Goal: Download file/media

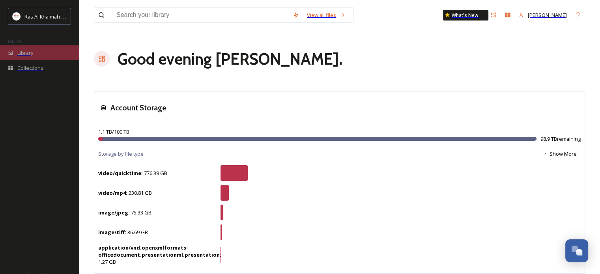
click at [24, 52] on div "Library" at bounding box center [39, 52] width 79 height 15
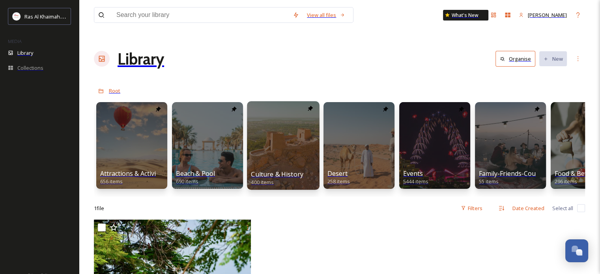
click at [251, 115] on div at bounding box center [283, 145] width 73 height 88
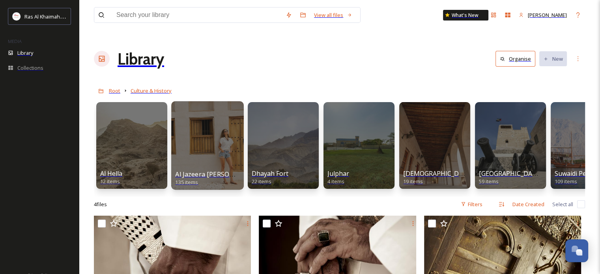
click at [188, 113] on div at bounding box center [207, 145] width 73 height 88
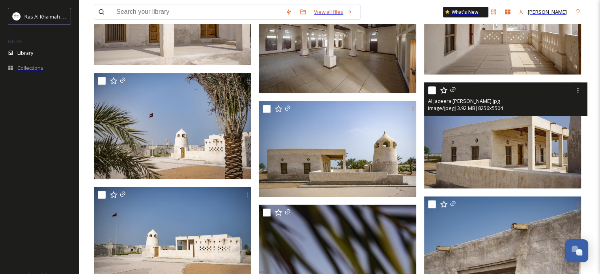
scroll to position [513, 0]
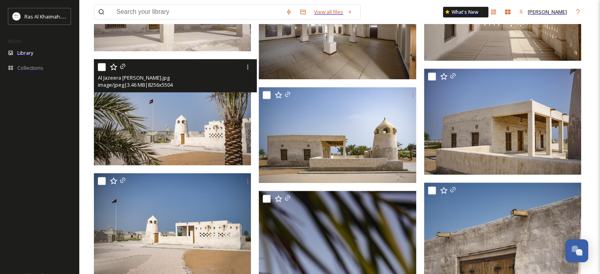
click at [147, 99] on img at bounding box center [173, 112] width 159 height 106
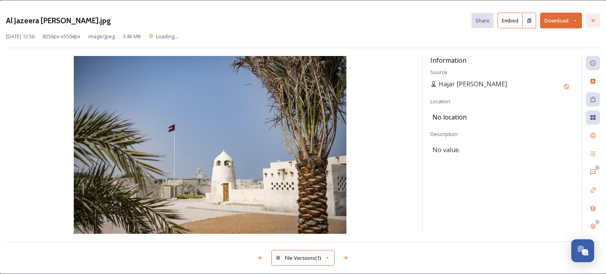
click at [589, 19] on icon at bounding box center [592, 20] width 6 height 6
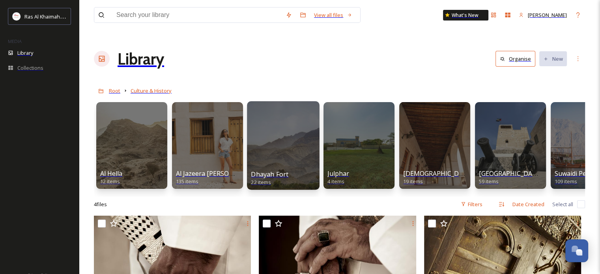
click at [260, 117] on div at bounding box center [283, 145] width 73 height 88
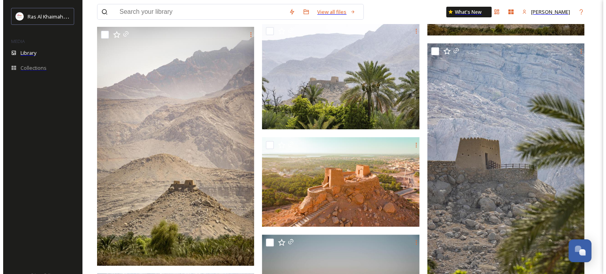
scroll to position [197, 0]
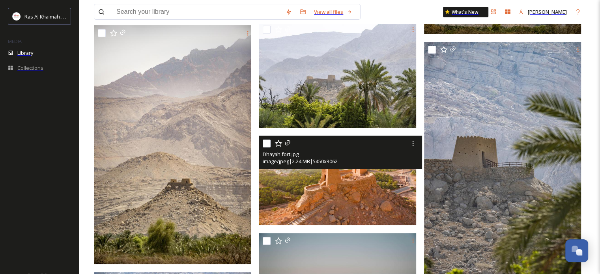
click at [362, 169] on img at bounding box center [338, 181] width 159 height 90
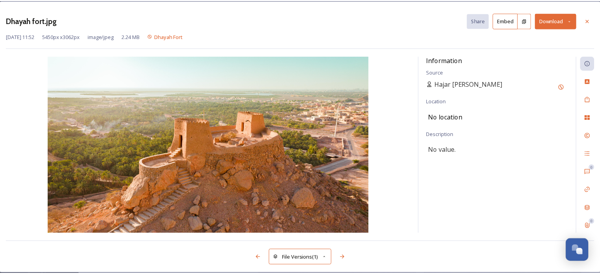
scroll to position [198, 0]
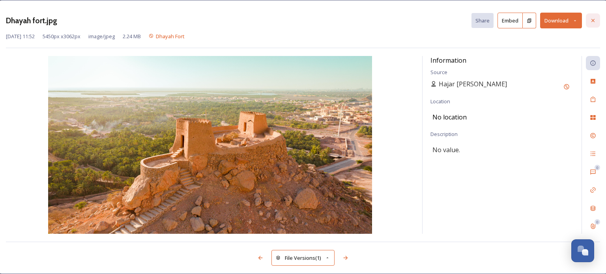
click at [589, 22] on icon at bounding box center [592, 20] width 6 height 6
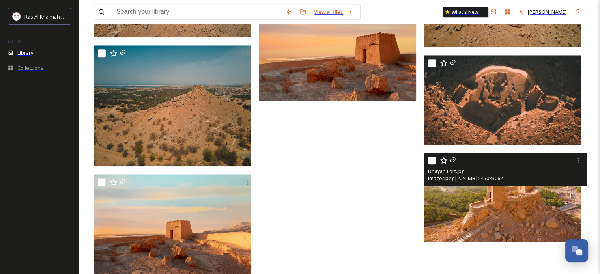
scroll to position [789, 0]
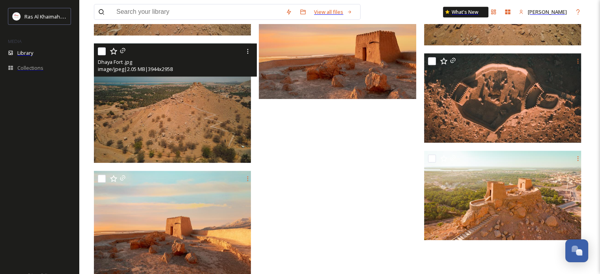
click at [166, 87] on img at bounding box center [173, 102] width 159 height 119
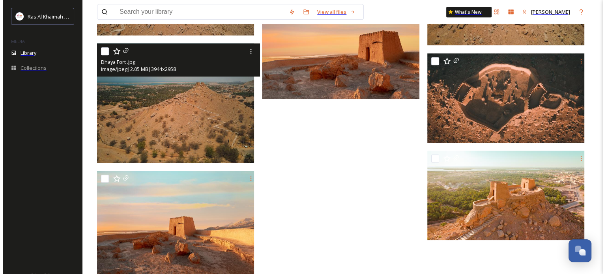
scroll to position [778, 0]
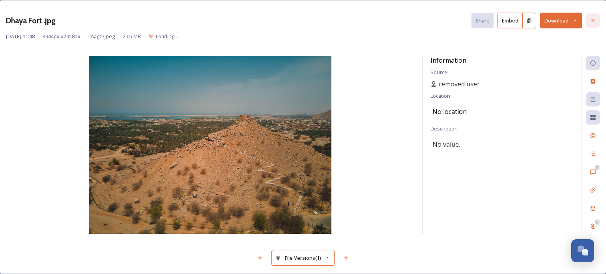
click at [588, 21] on div at bounding box center [593, 20] width 14 height 14
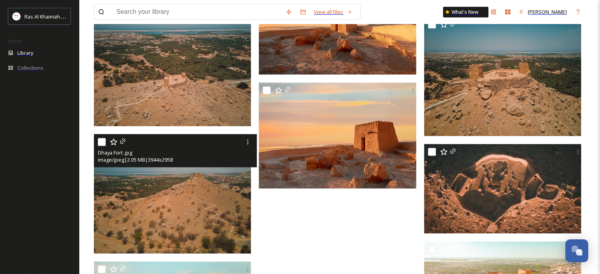
scroll to position [592, 0]
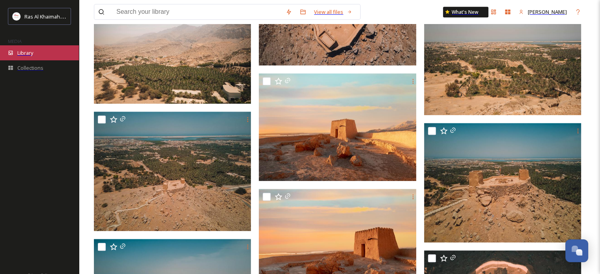
click at [32, 52] on div "Library" at bounding box center [39, 52] width 79 height 15
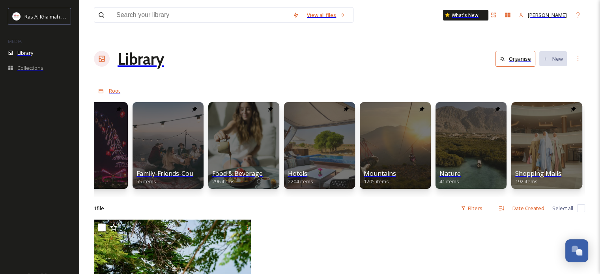
scroll to position [0, 344]
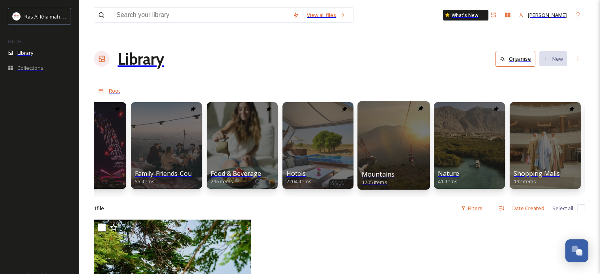
click at [357, 117] on div at bounding box center [393, 145] width 73 height 88
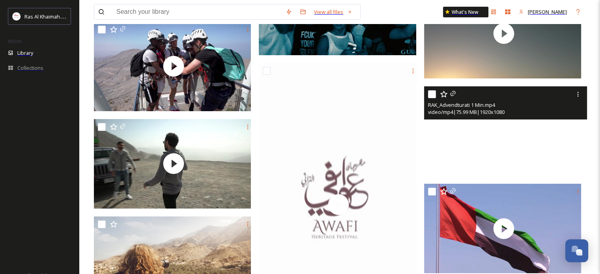
scroll to position [9384, 0]
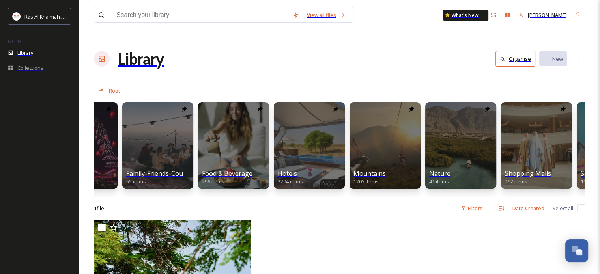
scroll to position [0, 359]
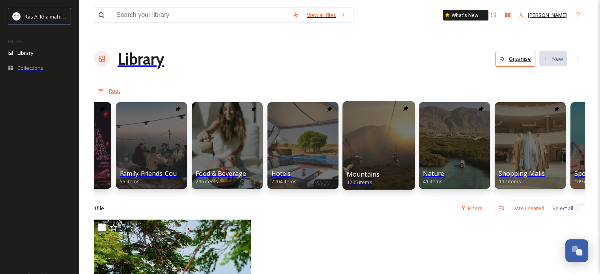
click at [342, 123] on div at bounding box center [378, 145] width 73 height 88
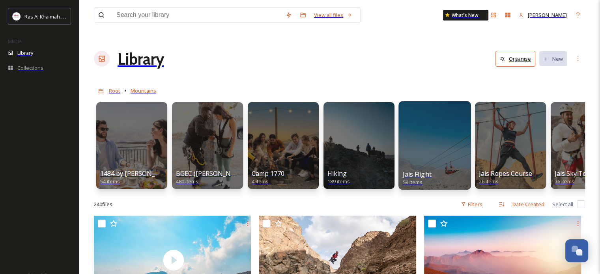
click at [398, 119] on div at bounding box center [434, 145] width 73 height 88
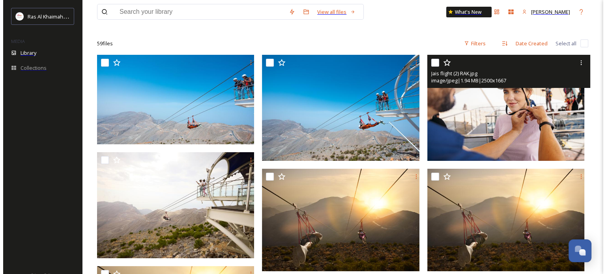
scroll to position [79, 0]
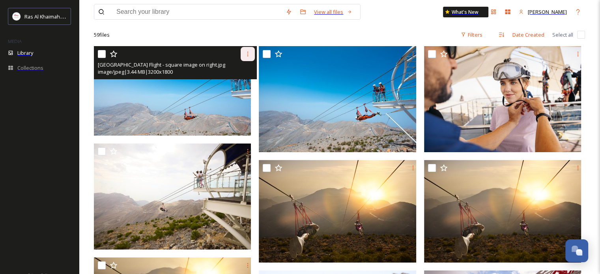
click at [244, 51] on icon at bounding box center [247, 54] width 6 height 6
click at [235, 67] on span "View File" at bounding box center [236, 70] width 21 height 7
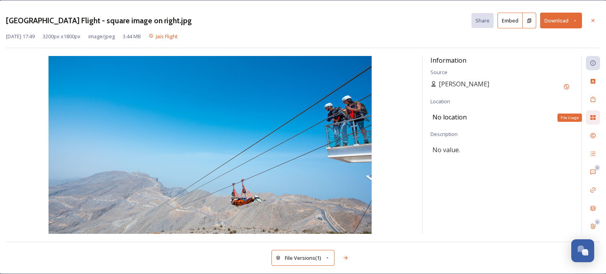
click at [589, 115] on icon at bounding box center [592, 117] width 6 height 6
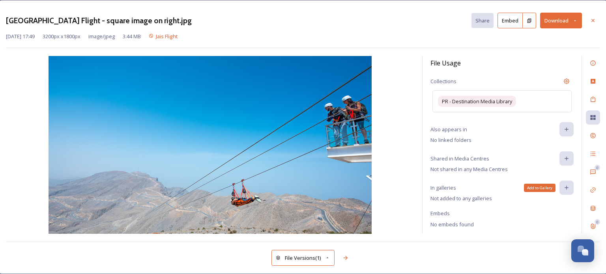
scroll to position [10, 0]
click at [589, 205] on icon at bounding box center [592, 208] width 6 height 6
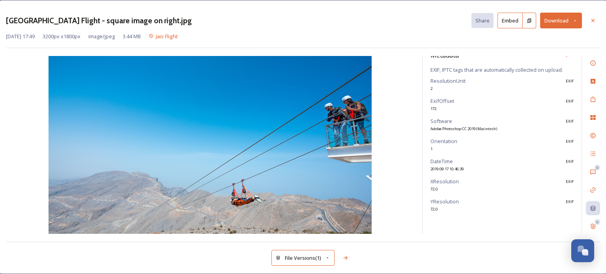
scroll to position [30, 0]
click at [589, 61] on icon at bounding box center [592, 63] width 6 height 6
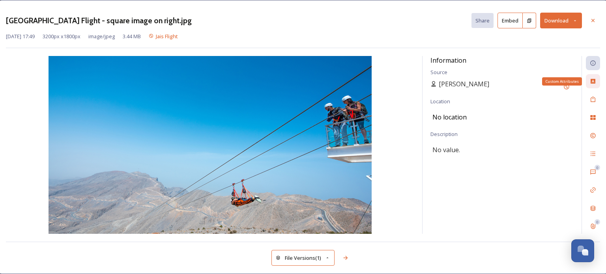
click at [589, 78] on icon at bounding box center [592, 81] width 6 height 6
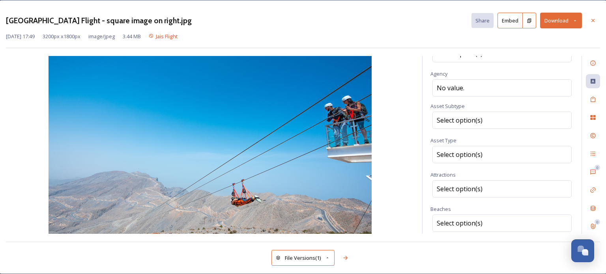
scroll to position [28, 0]
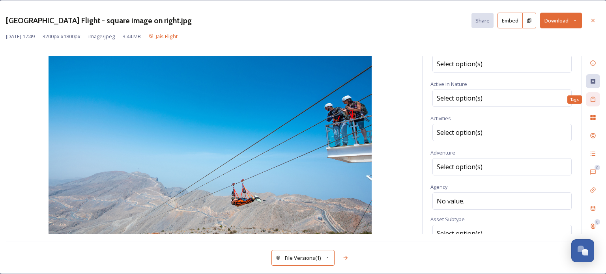
click at [590, 97] on icon at bounding box center [592, 100] width 5 height 6
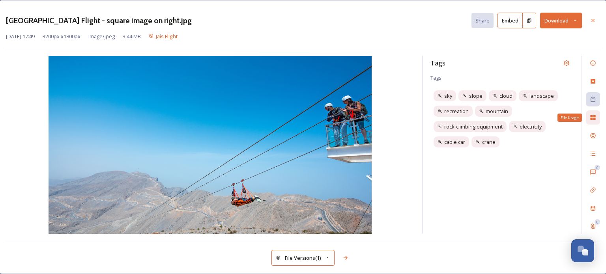
click at [590, 116] on icon at bounding box center [592, 117] width 5 height 5
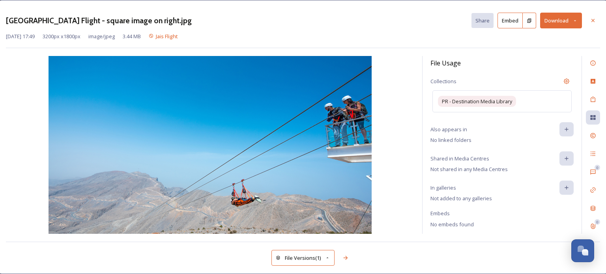
scroll to position [10, 0]
click at [589, 134] on icon at bounding box center [592, 135] width 6 height 6
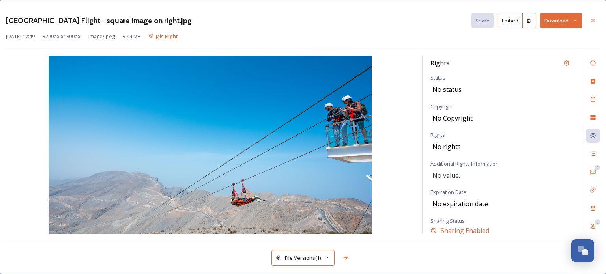
scroll to position [27, 0]
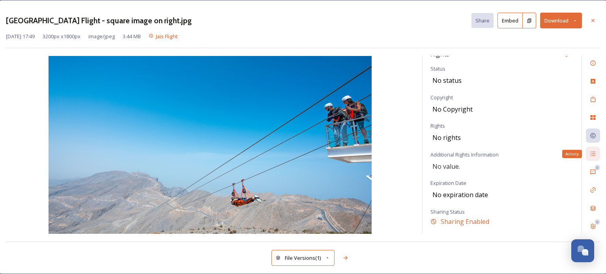
click at [589, 153] on icon at bounding box center [592, 154] width 6 height 6
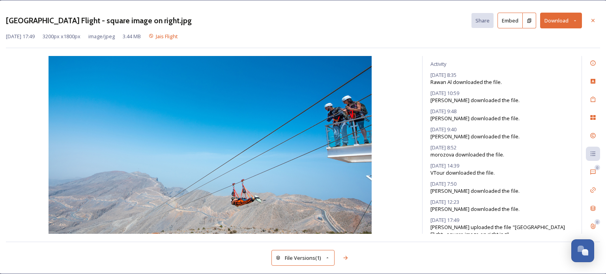
scroll to position [79, 0]
click at [589, 169] on icon at bounding box center [592, 172] width 6 height 6
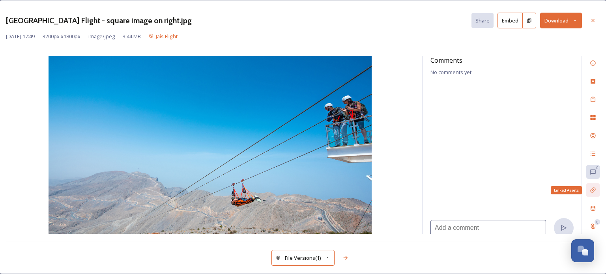
click at [589, 187] on icon at bounding box center [592, 190] width 6 height 6
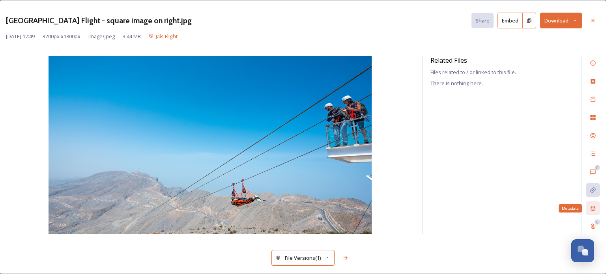
click at [589, 209] on icon at bounding box center [592, 208] width 6 height 6
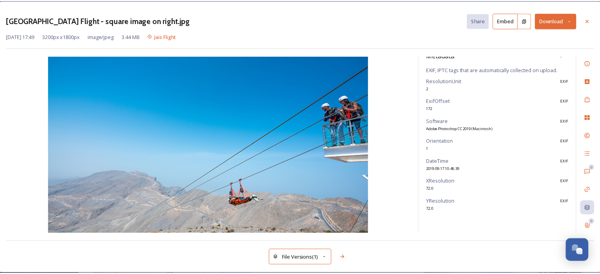
scroll to position [30, 0]
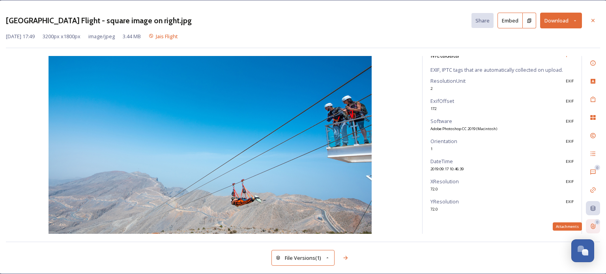
click at [588, 224] on div "0 Attachments" at bounding box center [593, 226] width 14 height 14
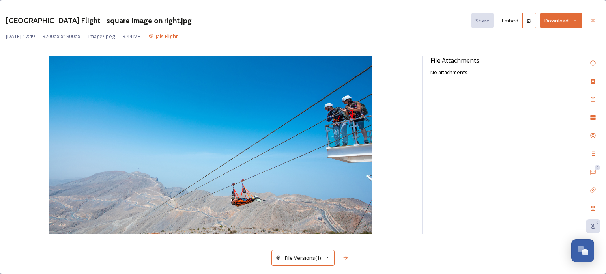
click at [571, 22] on button "Download" at bounding box center [561, 21] width 42 height 16
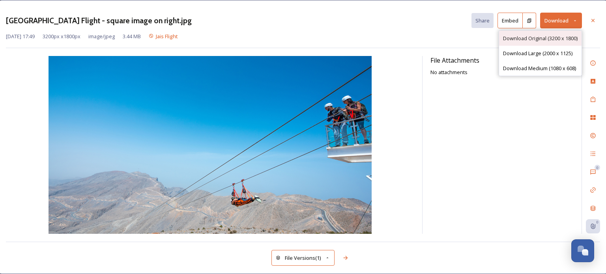
click at [532, 37] on span "Download Original (3200 x 1800)" at bounding box center [540, 38] width 75 height 7
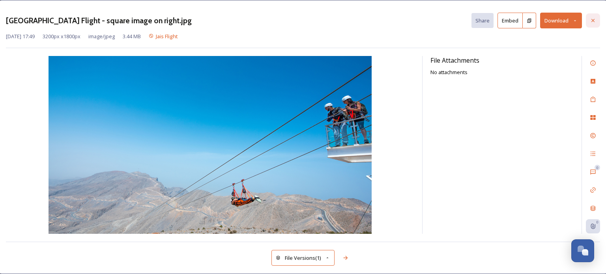
click at [589, 21] on icon at bounding box center [592, 20] width 6 height 6
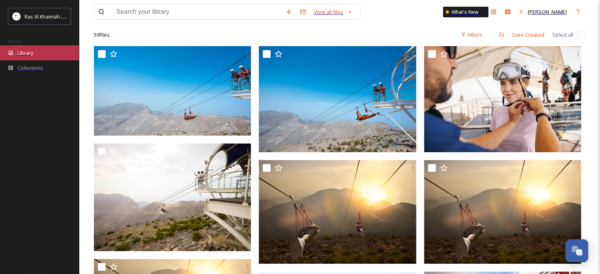
click at [21, 52] on span "Library" at bounding box center [25, 52] width 16 height 7
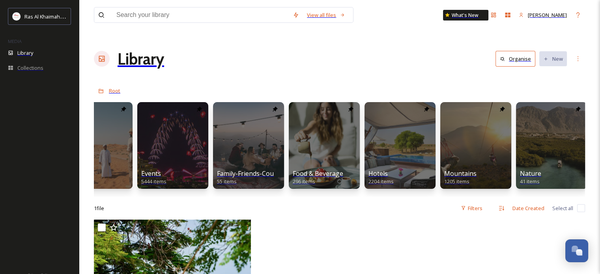
scroll to position [0, 284]
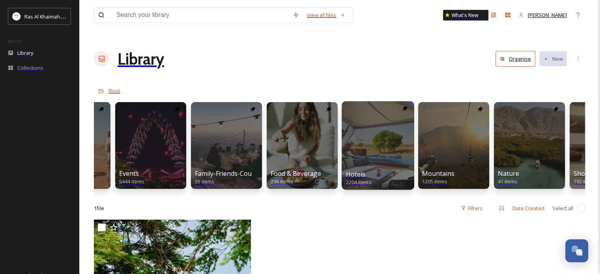
click at [341, 118] on div at bounding box center [377, 145] width 73 height 88
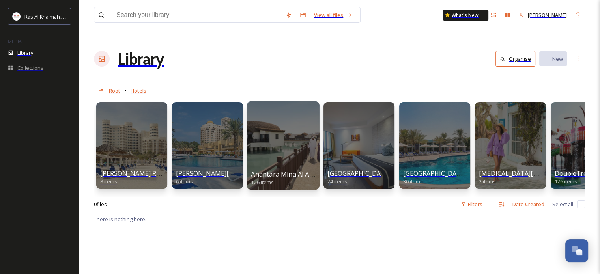
click at [265, 109] on div at bounding box center [283, 145] width 73 height 88
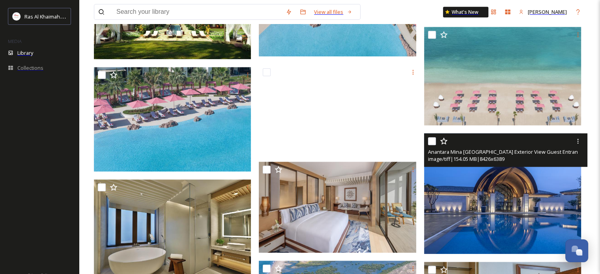
scroll to position [749, 0]
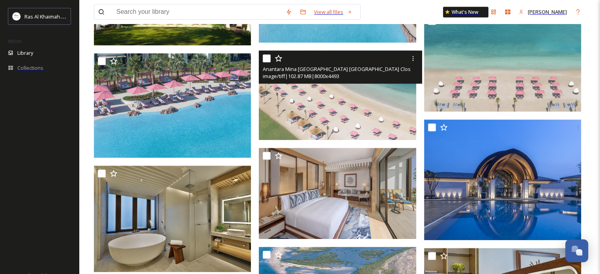
click at [336, 74] on img at bounding box center [338, 95] width 159 height 90
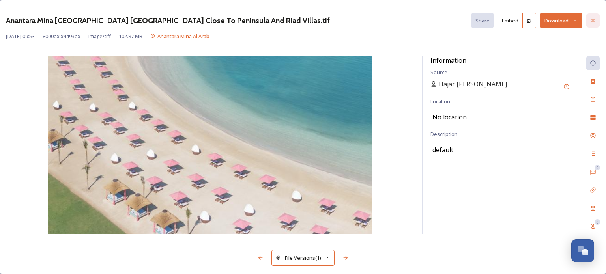
click at [589, 22] on icon at bounding box center [592, 20] width 6 height 6
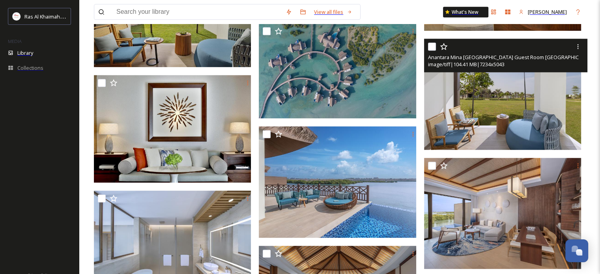
scroll to position [1104, 0]
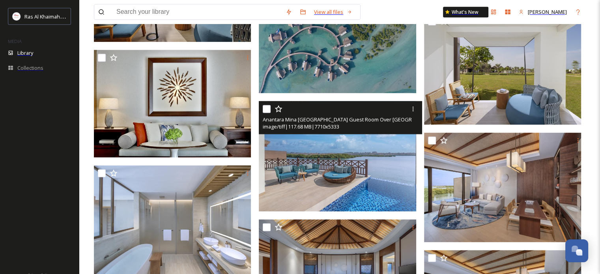
click at [350, 135] on img at bounding box center [338, 156] width 159 height 110
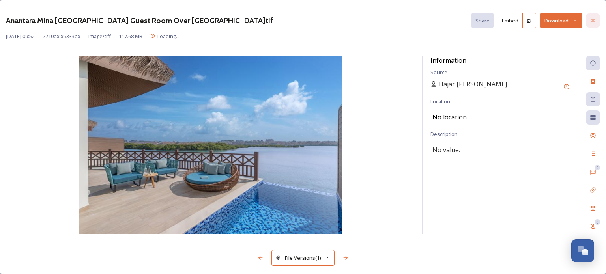
click at [588, 22] on div at bounding box center [593, 20] width 14 height 14
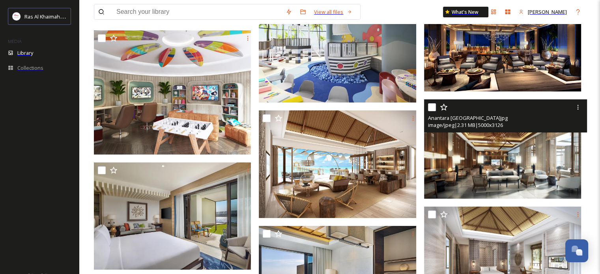
scroll to position [2997, 0]
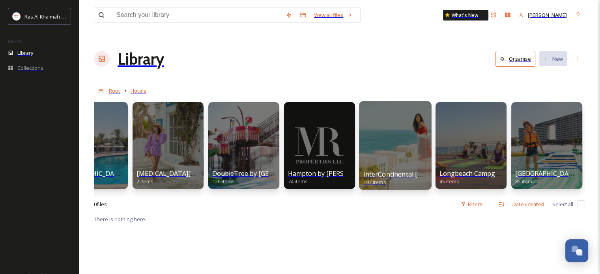
scroll to position [0, 344]
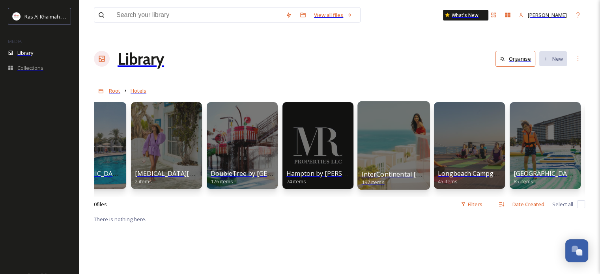
click at [357, 103] on div at bounding box center [393, 145] width 73 height 88
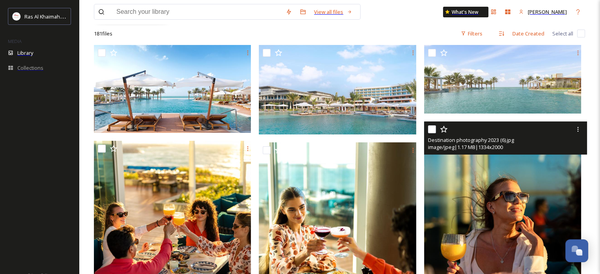
scroll to position [158, 0]
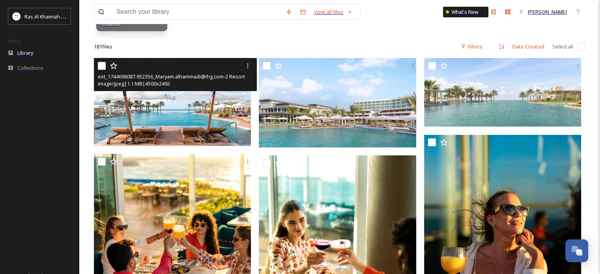
click at [175, 80] on img at bounding box center [173, 102] width 159 height 88
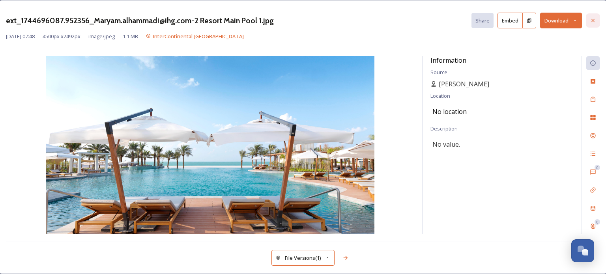
click at [589, 24] on icon at bounding box center [592, 20] width 6 height 6
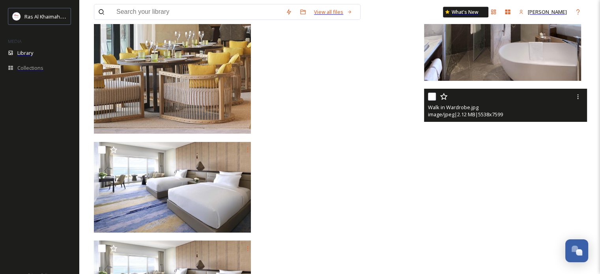
scroll to position [9936, 0]
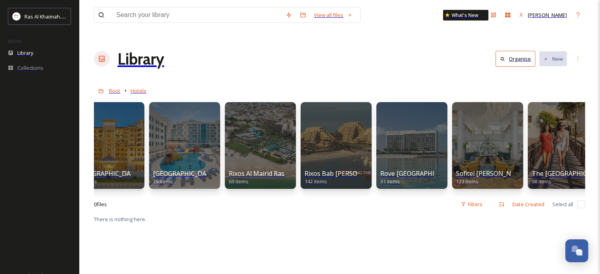
scroll to position [0, 1063]
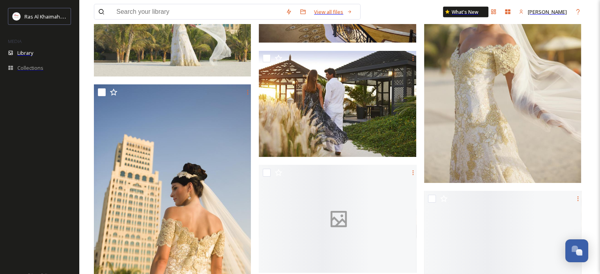
scroll to position [5323, 0]
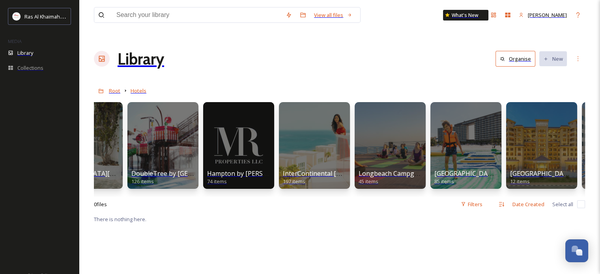
scroll to position [0, 431]
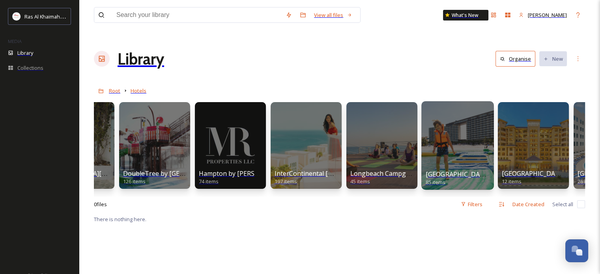
click at [421, 117] on div at bounding box center [457, 145] width 73 height 88
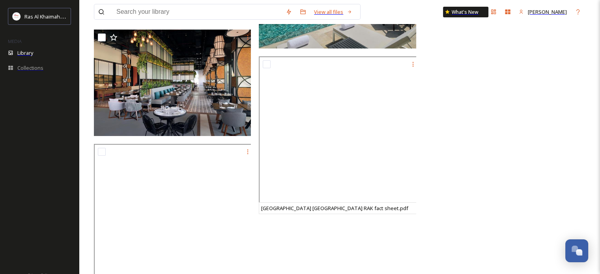
scroll to position [3217, 0]
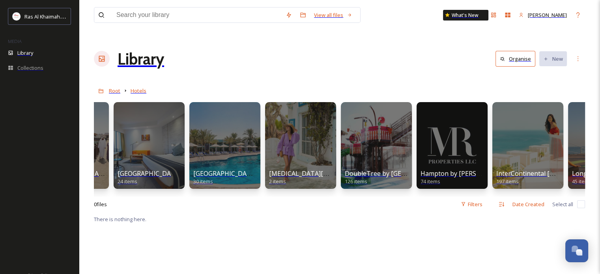
scroll to position [0, 253]
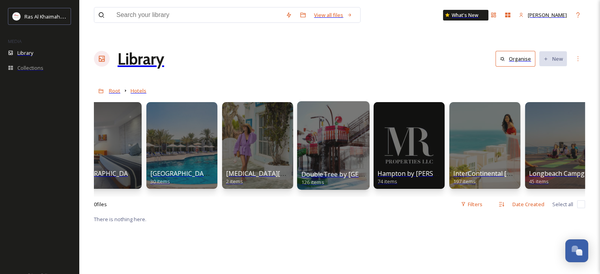
click at [297, 116] on div at bounding box center [333, 145] width 73 height 88
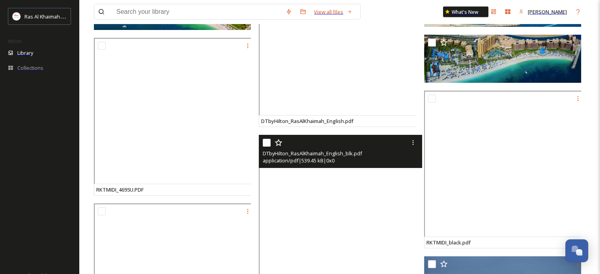
scroll to position [4754, 0]
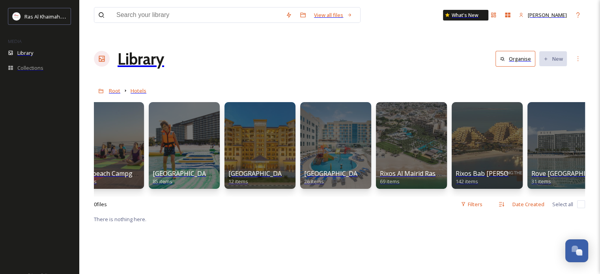
scroll to position [0, 720]
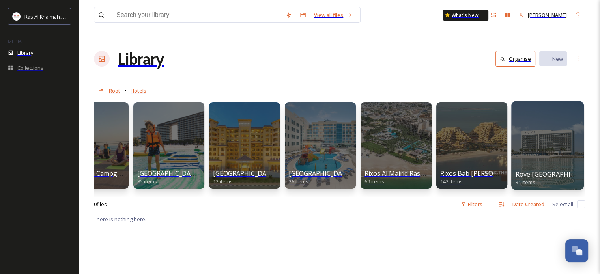
click at [511, 118] on div at bounding box center [547, 145] width 73 height 88
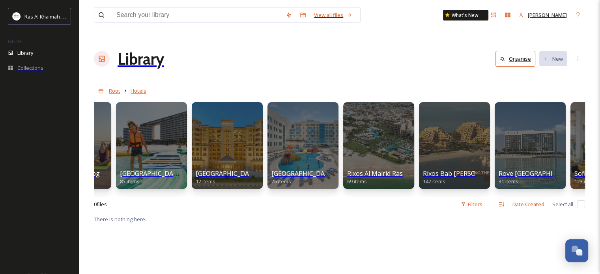
scroll to position [0, 745]
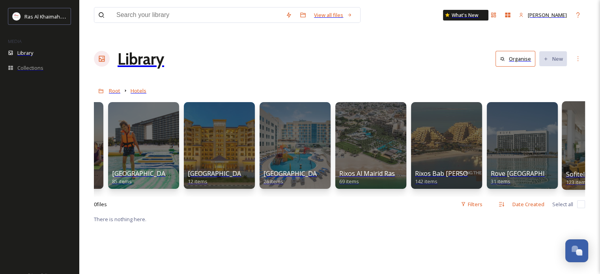
click at [561, 114] on div at bounding box center [597, 145] width 73 height 88
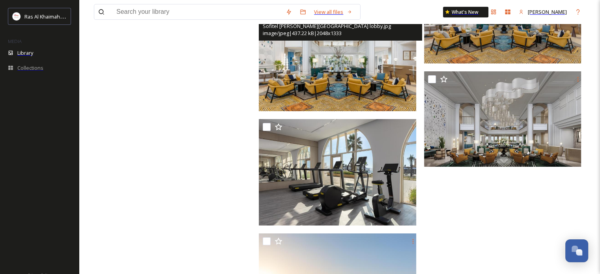
scroll to position [3818, 0]
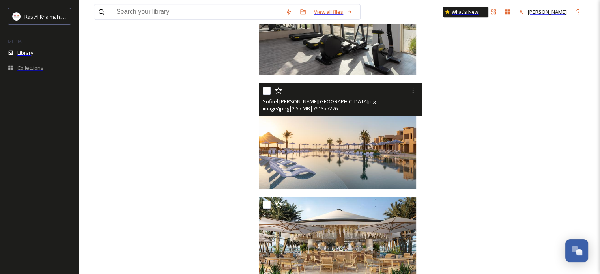
click at [323, 118] on img at bounding box center [338, 136] width 159 height 106
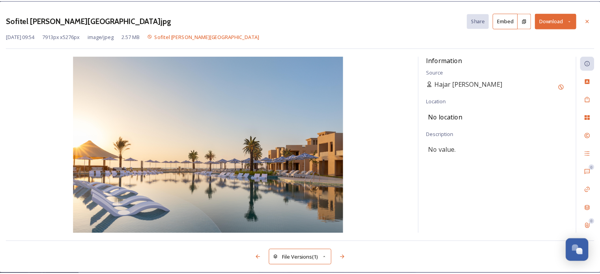
scroll to position [3748, 0]
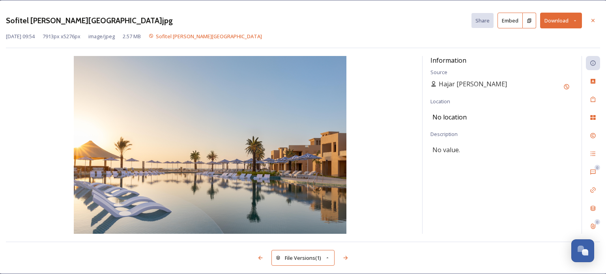
click at [572, 21] on icon at bounding box center [574, 20] width 5 height 5
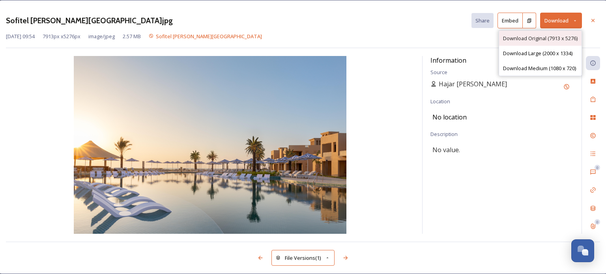
click at [519, 37] on span "Download Original (7913 x 5276)" at bounding box center [540, 38] width 75 height 7
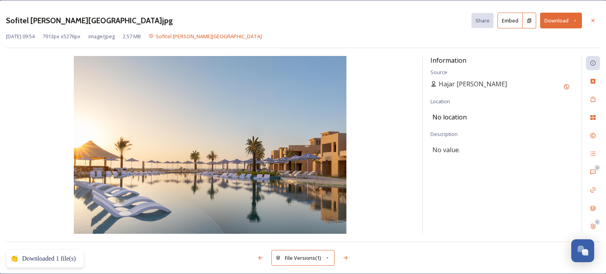
click at [275, 24] on div "Sofitel [PERSON_NAME][GEOGRAPHIC_DATA]jpg Share Embed Download" at bounding box center [303, 20] width 594 height 24
click at [569, 22] on button "Download" at bounding box center [561, 21] width 42 height 16
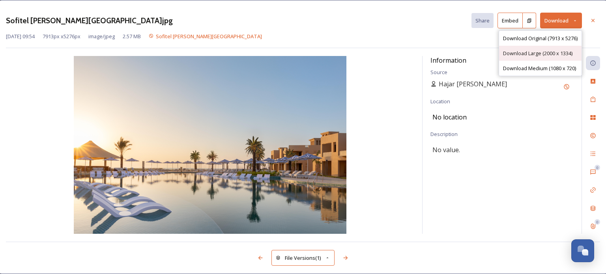
click at [539, 53] on span "Download Large (2000 x 1334)" at bounding box center [537, 53] width 69 height 7
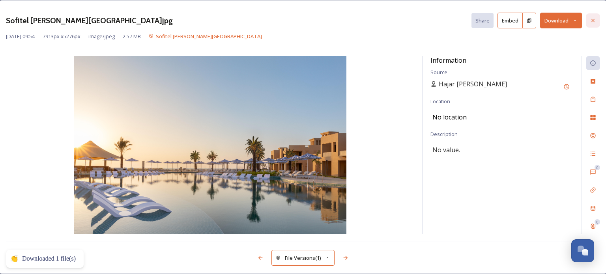
click at [589, 22] on icon at bounding box center [592, 20] width 6 height 6
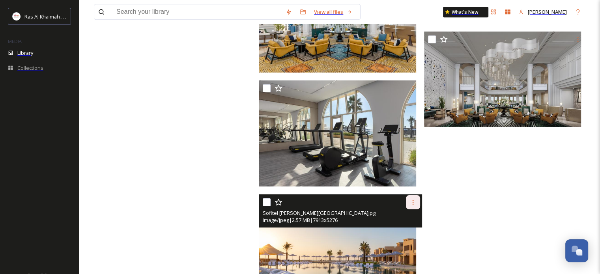
click at [410, 199] on icon at bounding box center [413, 202] width 6 height 6
click at [401, 216] on span "View File" at bounding box center [402, 219] width 21 height 7
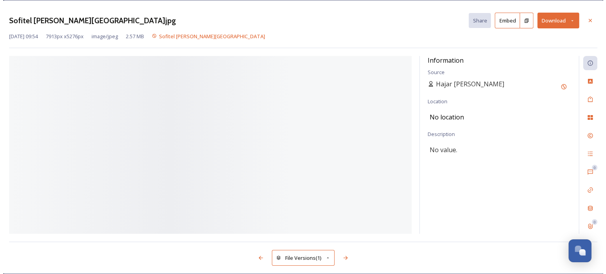
scroll to position [3747, 0]
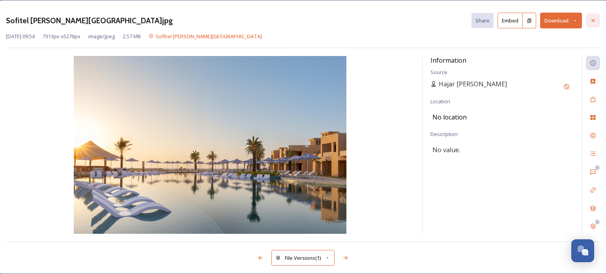
click at [589, 20] on icon at bounding box center [592, 20] width 6 height 6
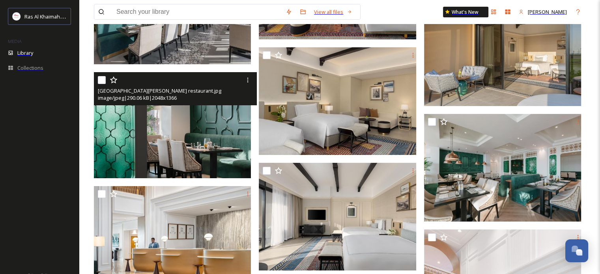
scroll to position [2604, 0]
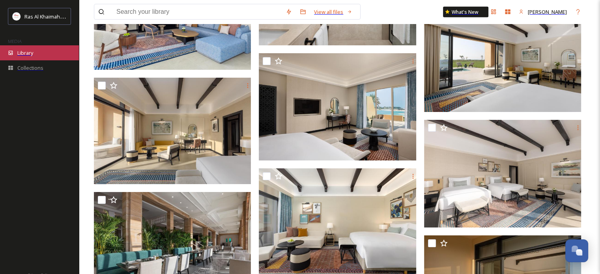
click at [30, 56] on span "Library" at bounding box center [25, 52] width 16 height 7
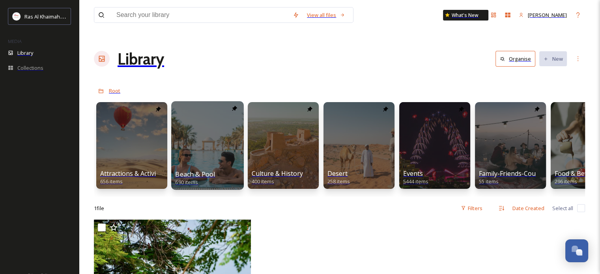
click at [181, 120] on div at bounding box center [207, 145] width 73 height 88
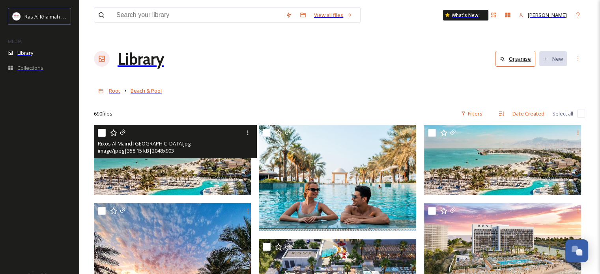
click at [163, 157] on img at bounding box center [173, 160] width 159 height 70
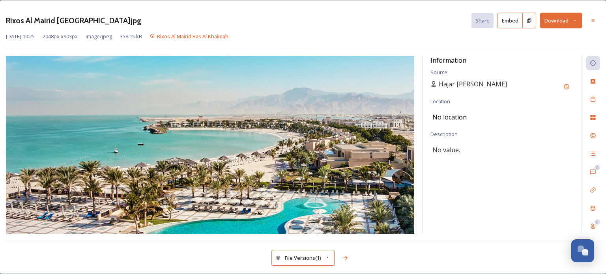
click at [568, 25] on button "Download" at bounding box center [561, 21] width 42 height 16
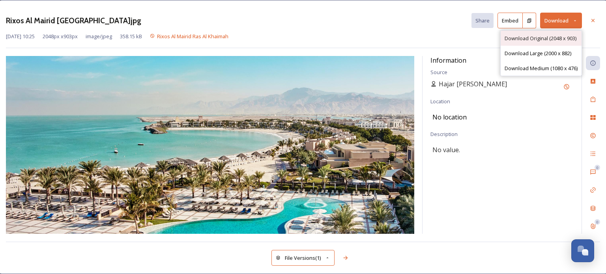
click at [551, 37] on span "Download Original (2048 x 903)" at bounding box center [540, 38] width 72 height 7
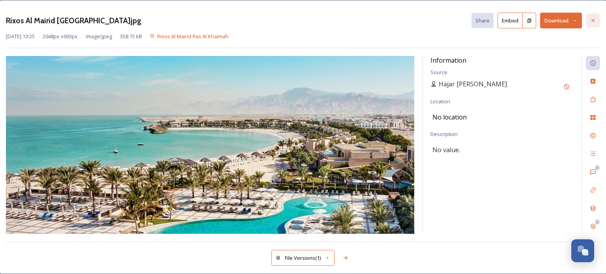
click at [589, 22] on icon at bounding box center [592, 20] width 6 height 6
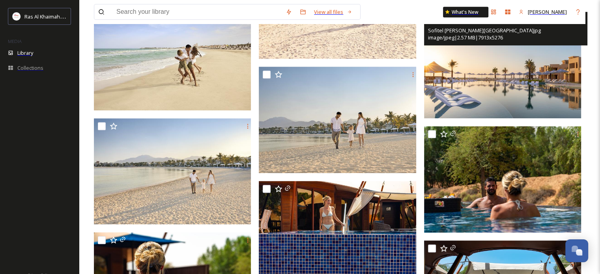
scroll to position [591, 0]
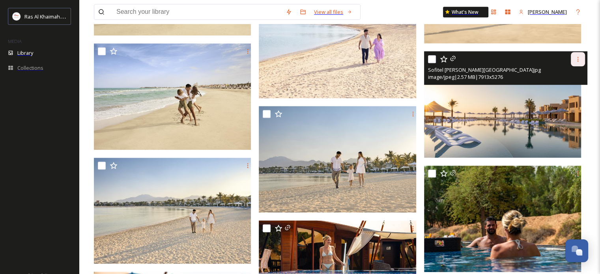
click at [571, 52] on div at bounding box center [578, 59] width 14 height 14
click at [563, 73] on span "View File" at bounding box center [566, 76] width 21 height 7
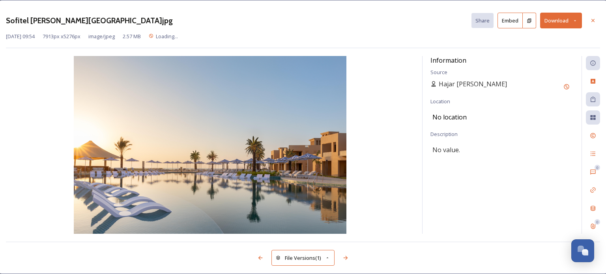
click at [572, 20] on icon at bounding box center [574, 20] width 5 height 5
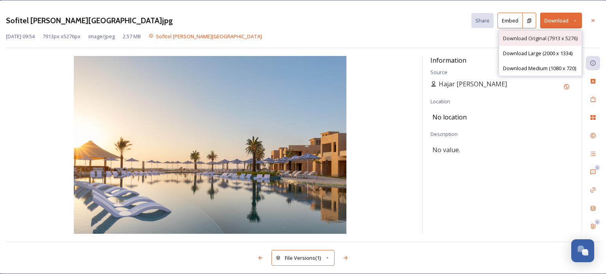
click at [547, 37] on span "Download Original (7913 x 5276)" at bounding box center [540, 38] width 75 height 7
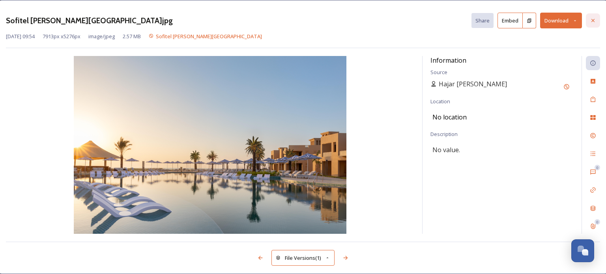
click at [589, 22] on icon at bounding box center [592, 20] width 6 height 6
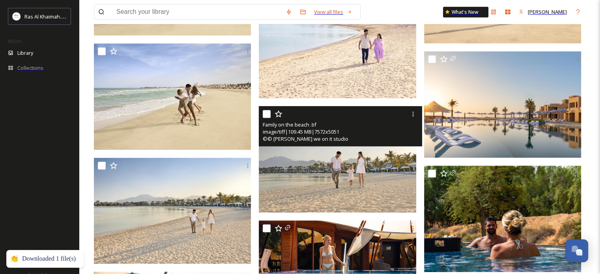
click at [375, 160] on img at bounding box center [338, 159] width 159 height 106
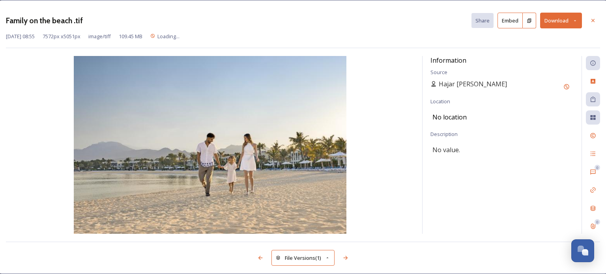
click at [572, 21] on icon at bounding box center [574, 20] width 5 height 5
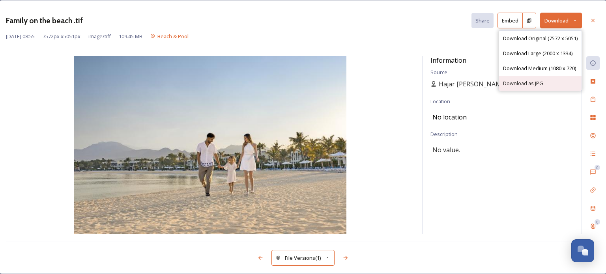
click at [524, 87] on span "Download as JPG" at bounding box center [523, 83] width 40 height 7
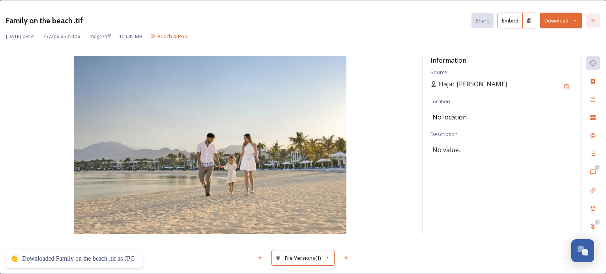
click at [589, 23] on icon at bounding box center [592, 20] width 6 height 6
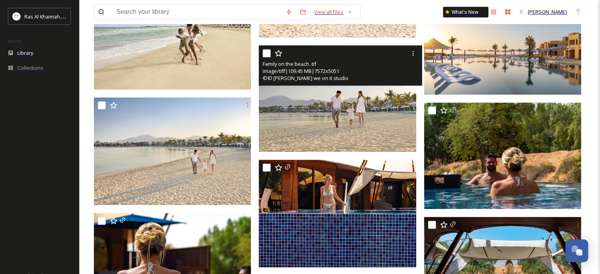
scroll to position [670, 0]
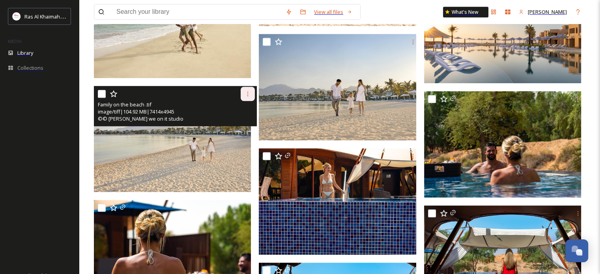
click at [244, 91] on icon at bounding box center [247, 94] width 6 height 6
click at [235, 107] on span "View File" at bounding box center [236, 110] width 21 height 7
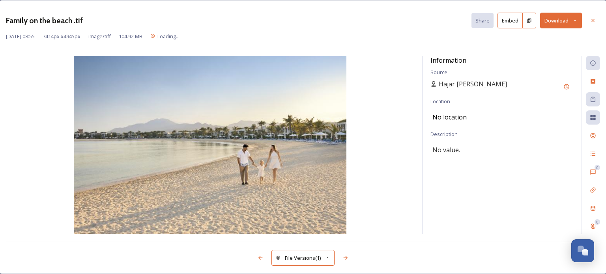
click at [572, 20] on icon at bounding box center [574, 20] width 5 height 5
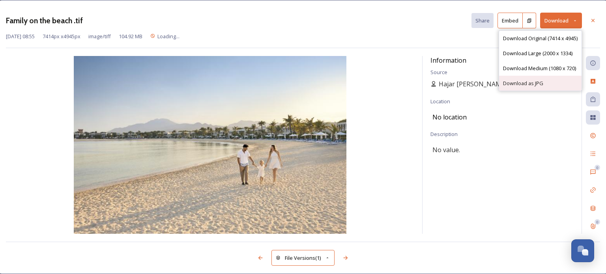
click at [528, 84] on span "Download as JPG" at bounding box center [523, 83] width 40 height 7
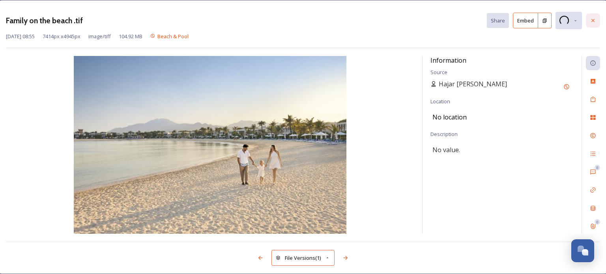
click at [588, 20] on div at bounding box center [593, 20] width 14 height 14
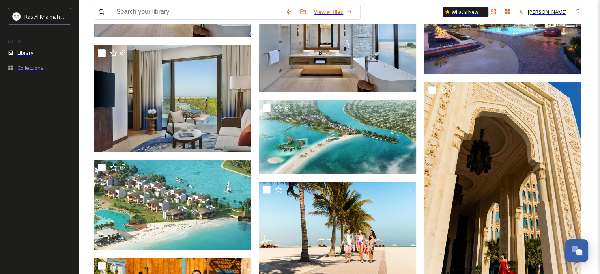
scroll to position [3154, 0]
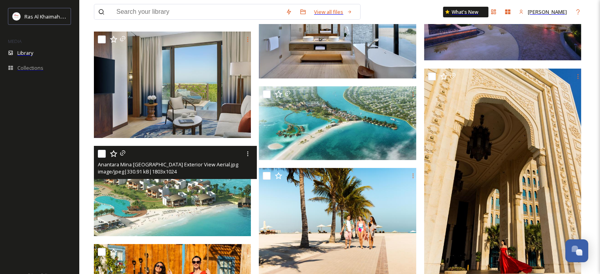
click at [200, 165] on div "Anantara Mina Al Arab [GEOGRAPHIC_DATA] Exterior View Aerial.jpg image/jpeg | 3…" at bounding box center [175, 162] width 163 height 33
click at [172, 192] on img at bounding box center [173, 191] width 159 height 91
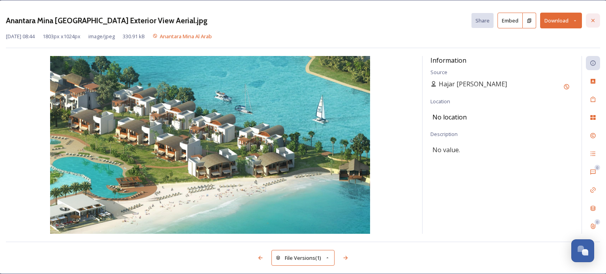
click at [591, 22] on icon at bounding box center [592, 20] width 3 height 3
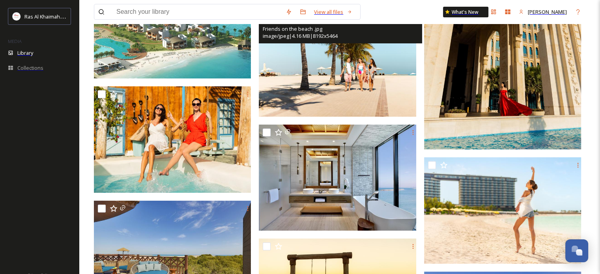
click at [346, 108] on img at bounding box center [338, 63] width 159 height 106
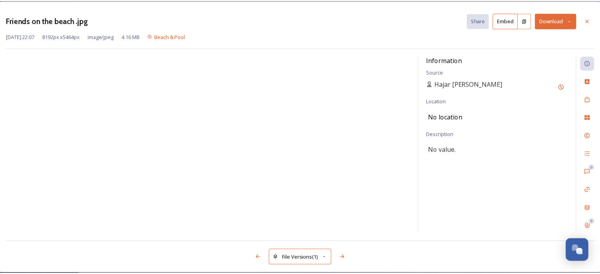
scroll to position [3312, 0]
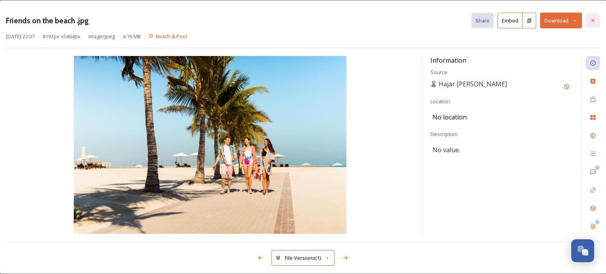
click at [589, 21] on icon at bounding box center [592, 20] width 6 height 6
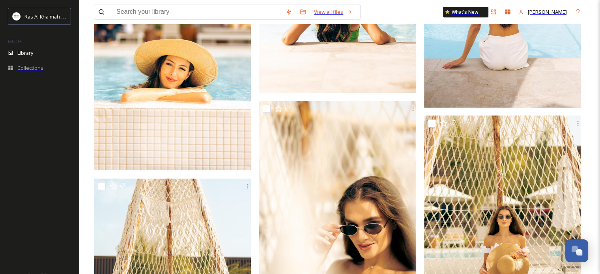
scroll to position [6782, 0]
